Goal: Information Seeking & Learning: Learn about a topic

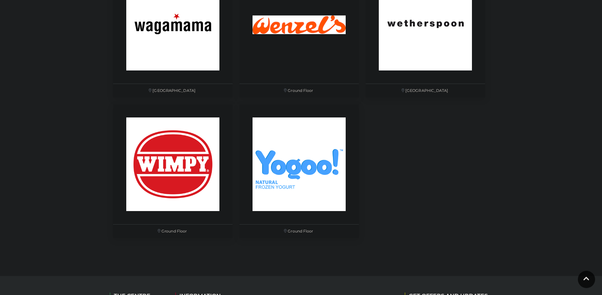
scroll to position [2317, 0]
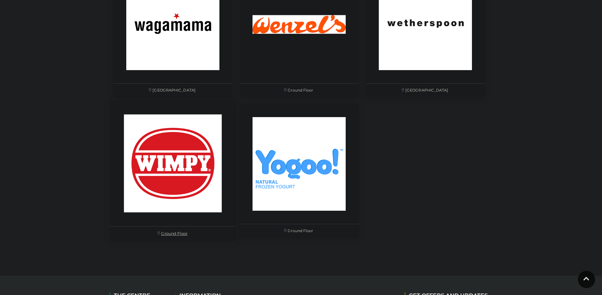
click at [187, 140] on img at bounding box center [173, 164] width 126 height 126
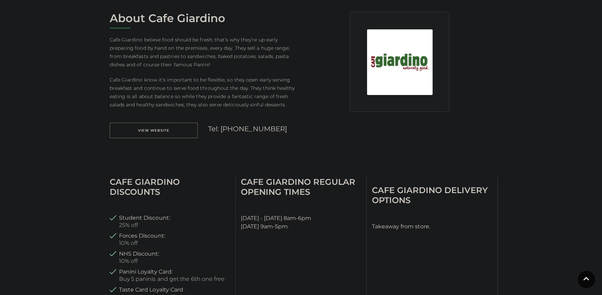
scroll to position [189, 0]
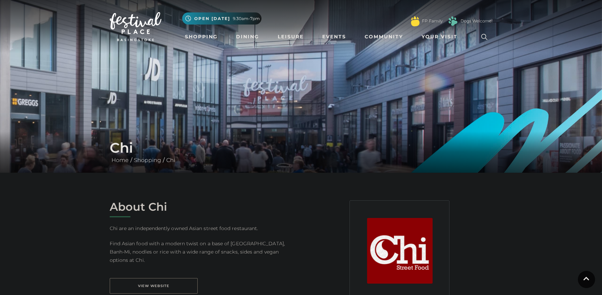
scroll to position [135, 0]
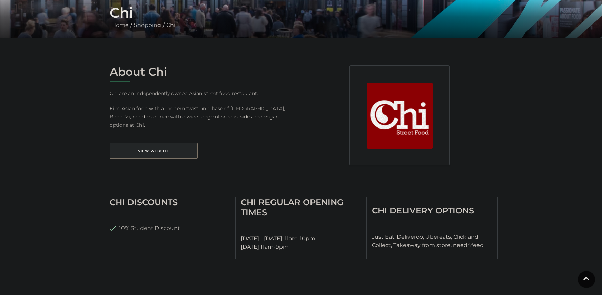
click at [176, 145] on link "View Website" at bounding box center [154, 151] width 88 height 16
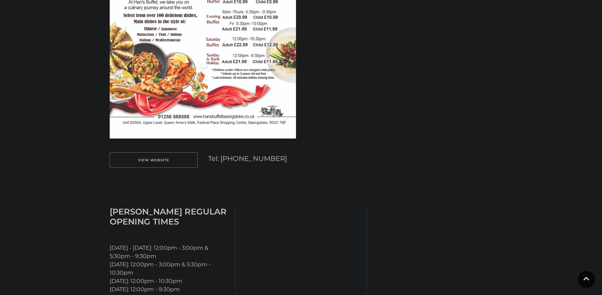
scroll to position [451, 0]
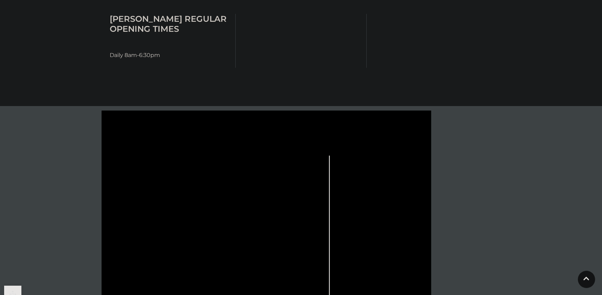
scroll to position [520, 0]
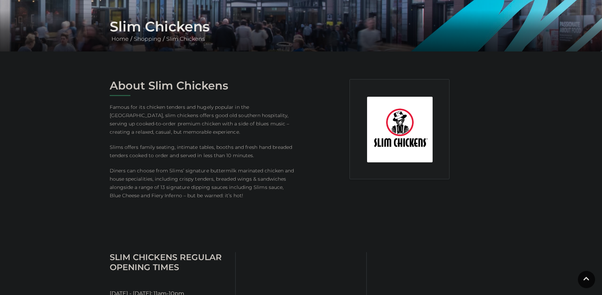
scroll to position [272, 0]
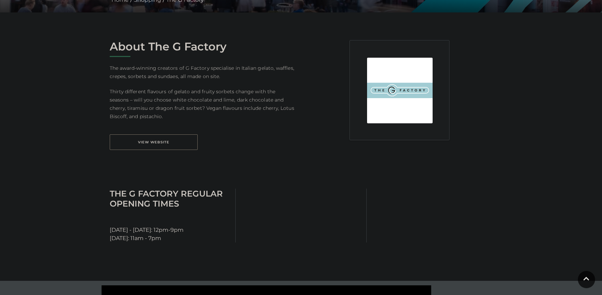
scroll to position [160, 0]
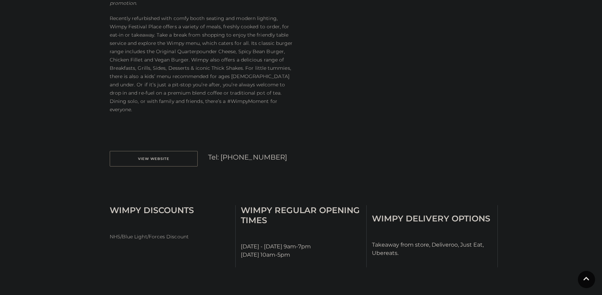
scroll to position [367, 0]
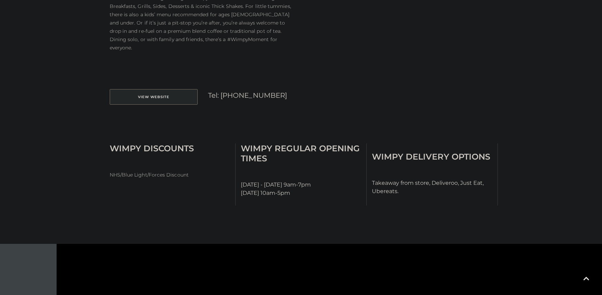
click at [169, 89] on link "View Website" at bounding box center [154, 97] width 88 height 16
